Goal: Navigation & Orientation: Find specific page/section

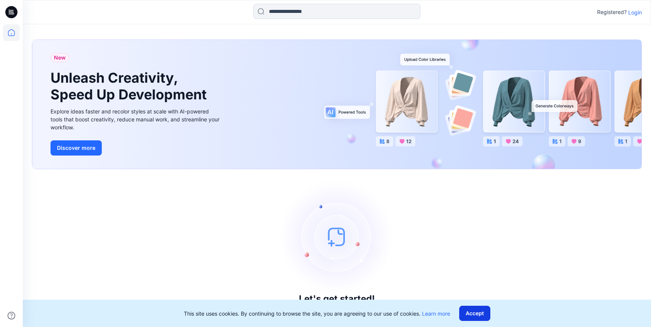
click at [478, 311] on button "Accept" at bounding box center [474, 313] width 31 height 15
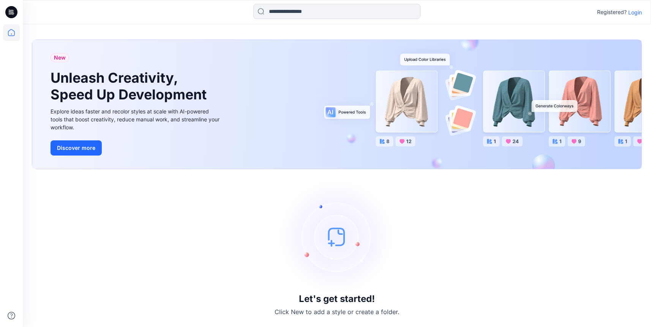
click at [635, 14] on p "Login" at bounding box center [635, 12] width 14 height 8
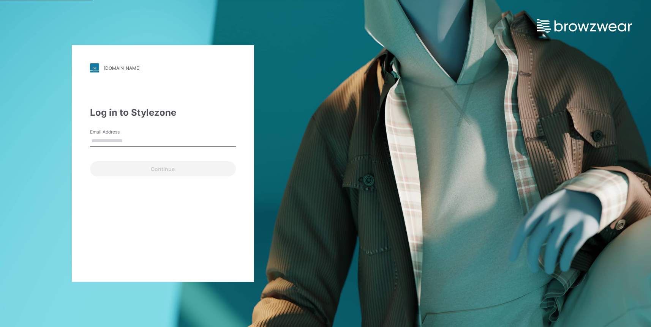
click at [110, 146] on input "Email Address" at bounding box center [163, 141] width 146 height 11
type input "**********"
drag, startPoint x: 191, startPoint y: 144, endPoint x: 39, endPoint y: 144, distance: 151.5
click at [39, 144] on div "**********" at bounding box center [162, 163] width 325 height 327
click at [148, 144] on input "Email Address" at bounding box center [163, 141] width 146 height 11
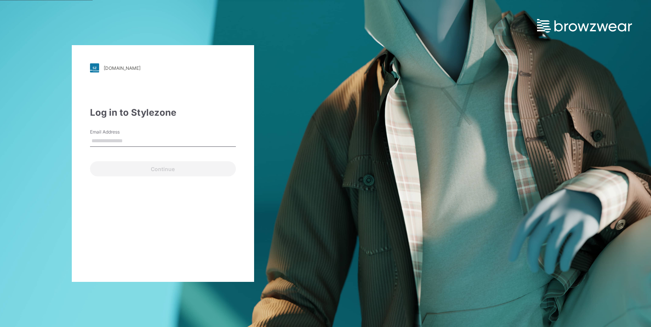
type input "**********"
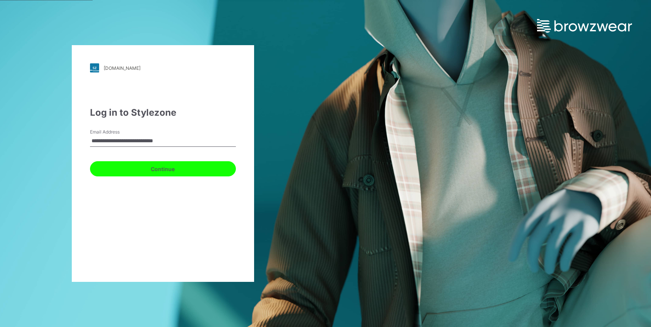
click at [142, 172] on button "Continue" at bounding box center [163, 168] width 146 height 15
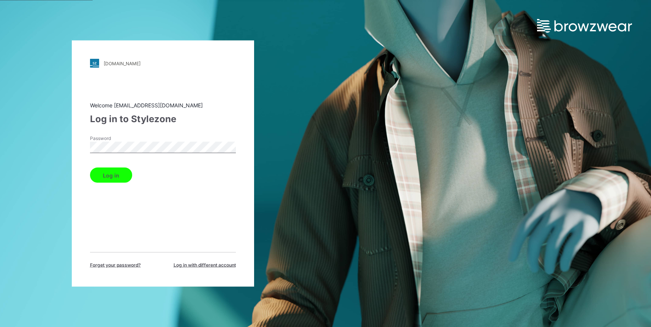
click at [90, 168] on button "Log in" at bounding box center [111, 175] width 42 height 15
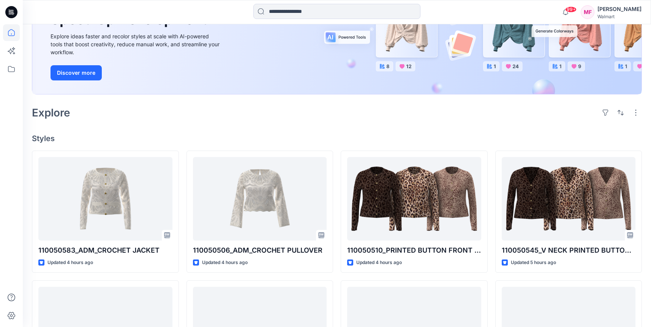
scroll to position [101, 0]
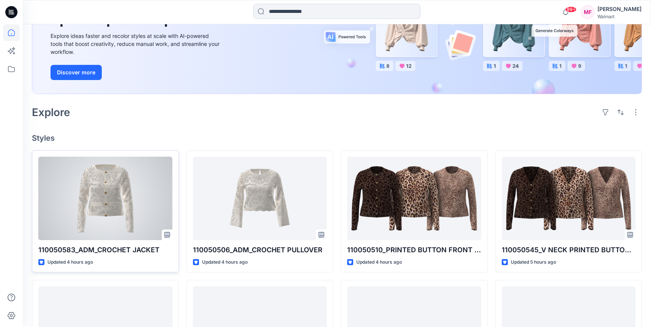
click at [95, 196] on div at bounding box center [105, 199] width 134 height 84
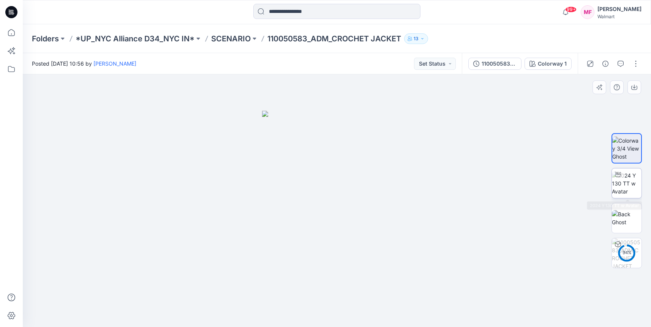
click at [618, 185] on img at bounding box center [627, 184] width 30 height 24
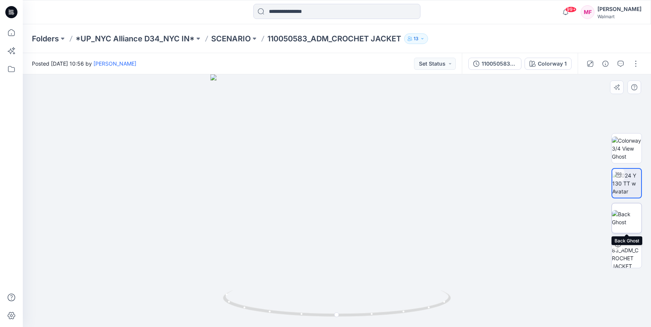
click at [627, 219] on img at bounding box center [627, 218] width 30 height 16
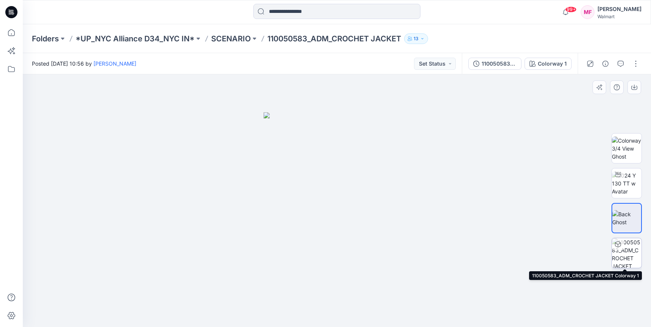
click at [626, 251] on img at bounding box center [627, 253] width 30 height 30
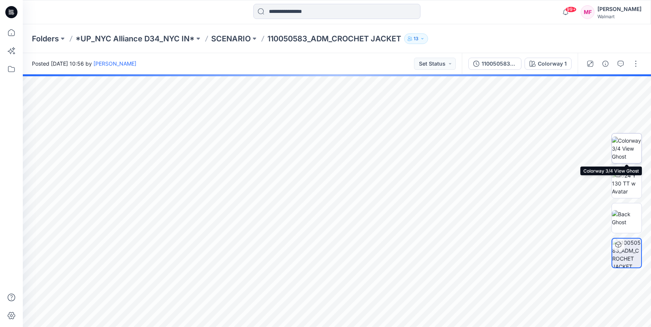
click at [632, 158] on img at bounding box center [627, 149] width 30 height 24
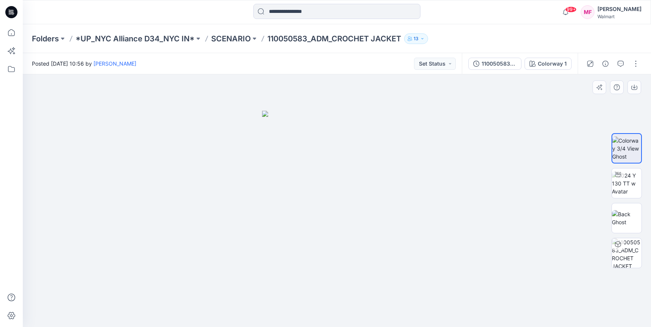
click at [338, 206] on img at bounding box center [337, 219] width 150 height 216
click at [507, 60] on div "110050583_ADM_CROCHET JACKET" at bounding box center [499, 64] width 35 height 8
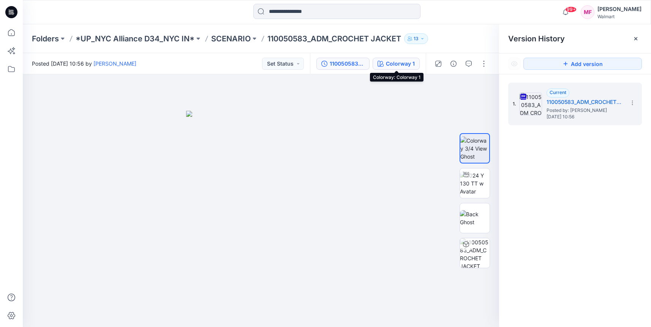
click at [401, 66] on div "Colorway 1" at bounding box center [400, 64] width 29 height 8
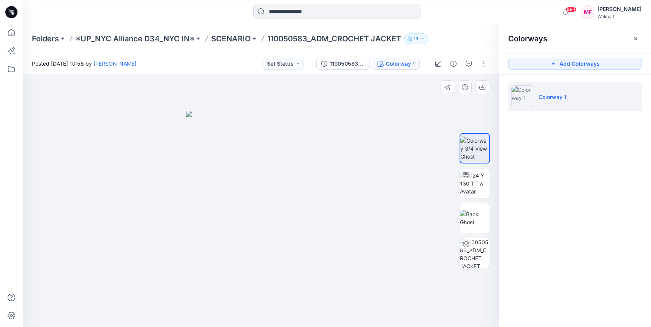
click at [390, 123] on div at bounding box center [261, 200] width 476 height 253
click at [232, 41] on p "SCENARIO" at bounding box center [230, 38] width 39 height 11
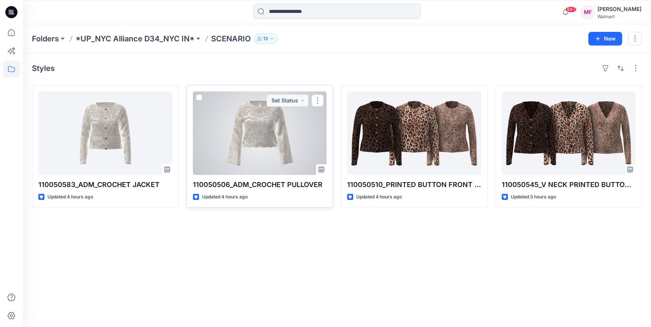
click at [261, 137] on div at bounding box center [260, 134] width 134 height 84
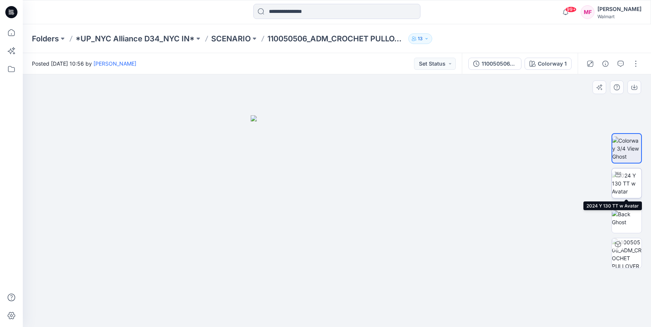
click at [623, 182] on img at bounding box center [627, 184] width 30 height 24
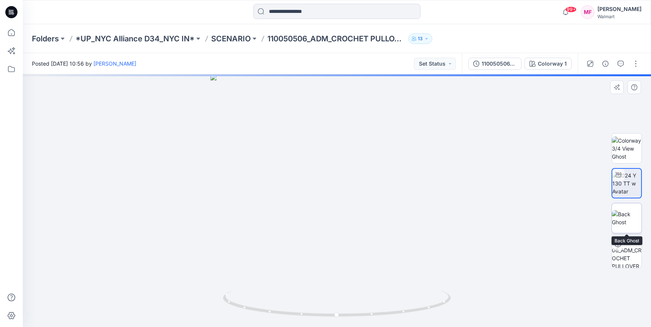
click at [628, 224] on img at bounding box center [627, 218] width 30 height 16
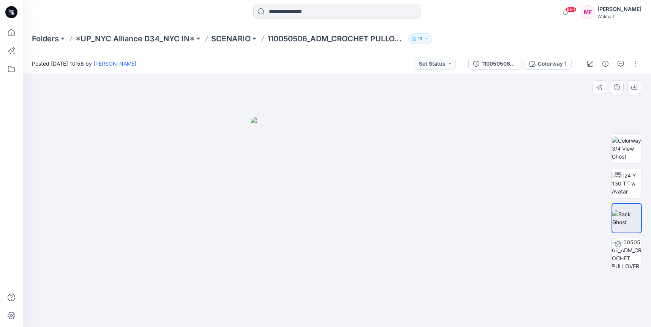
click at [628, 278] on div at bounding box center [626, 201] width 30 height 160
click at [630, 255] on img at bounding box center [627, 253] width 30 height 30
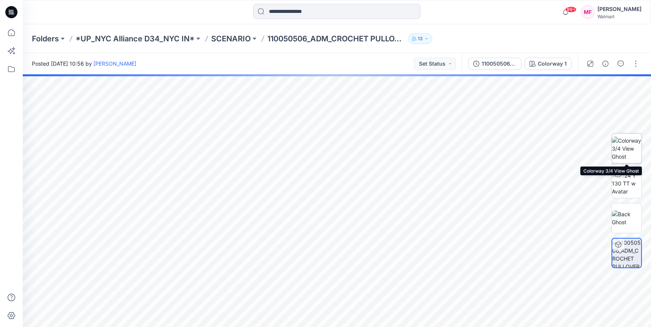
click at [626, 145] on img at bounding box center [627, 149] width 30 height 24
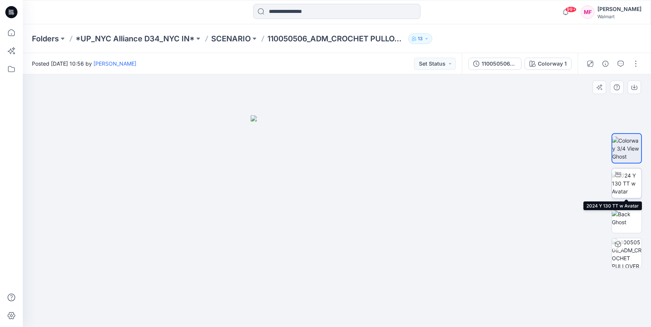
click at [634, 189] on img at bounding box center [627, 184] width 30 height 24
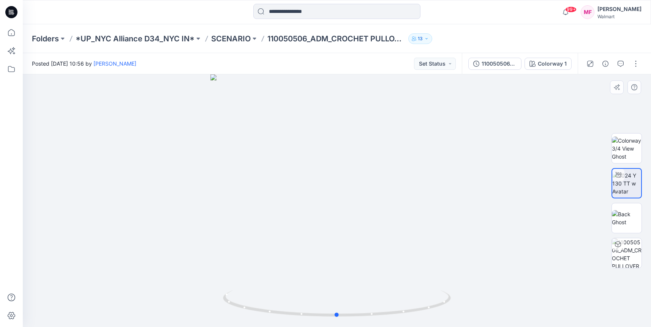
click at [319, 267] on div at bounding box center [337, 200] width 628 height 253
drag, startPoint x: 356, startPoint y: 227, endPoint x: 360, endPoint y: 199, distance: 29.2
click at [360, 199] on img at bounding box center [341, 54] width 785 height 548
drag, startPoint x: 335, startPoint y: 318, endPoint x: 459, endPoint y: 300, distance: 124.7
click at [459, 300] on div at bounding box center [337, 200] width 628 height 253
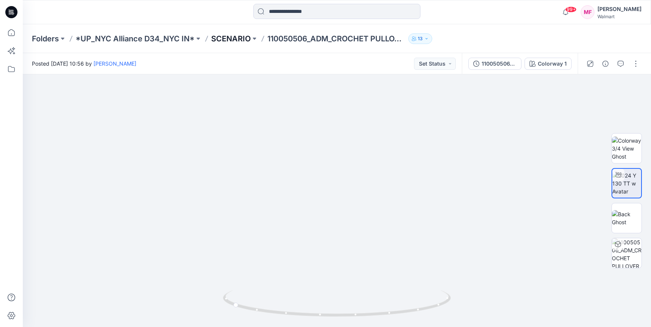
click at [236, 39] on p "SCENARIO" at bounding box center [230, 38] width 39 height 11
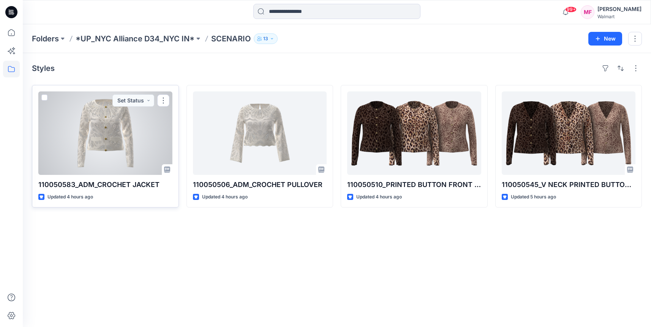
click at [103, 148] on div at bounding box center [105, 134] width 134 height 84
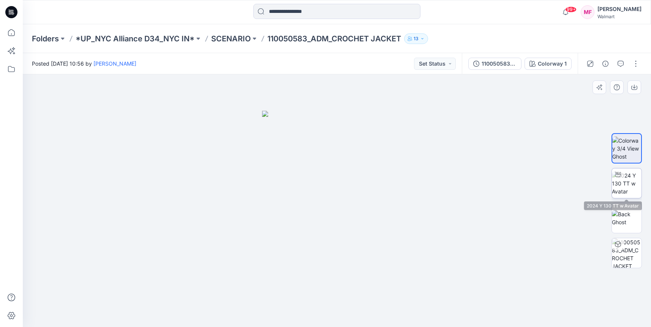
click at [631, 182] on img at bounding box center [627, 184] width 30 height 24
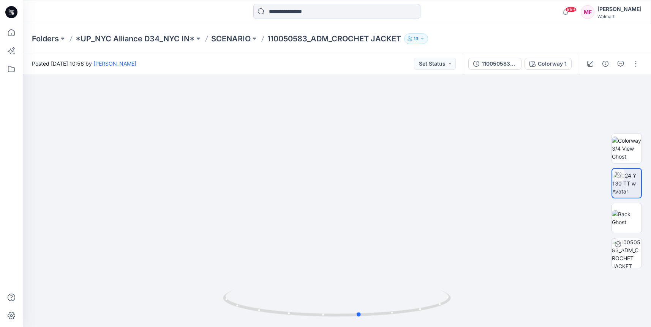
drag, startPoint x: 338, startPoint y: 316, endPoint x: 360, endPoint y: 331, distance: 27.0
click at [360, 327] on html "99+ Notifications [PERSON_NAME] shared 110050583_ADM_CROCHET JACKET in SCENARIO…" at bounding box center [325, 169] width 651 height 338
